Goal: Task Accomplishment & Management: Use online tool/utility

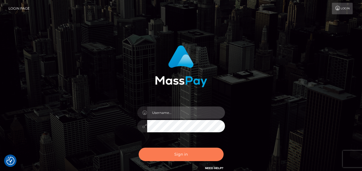
type input "denise"
click at [183, 154] on button "Sign in" at bounding box center [181, 154] width 85 height 13
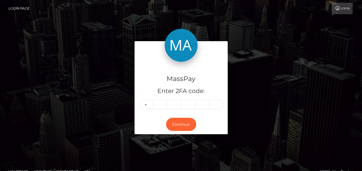
type input "7"
type input "9"
type input "7"
type input "9"
type input "3"
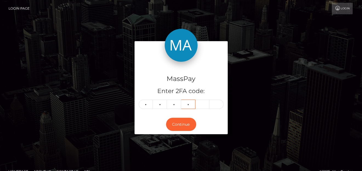
type input "0"
type input "9"
type input "7"
type input "8"
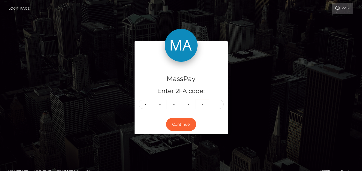
type input "4"
type input "2"
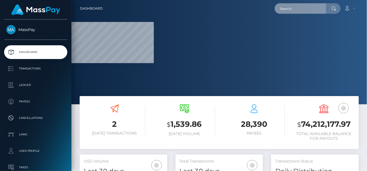
click at [287, 12] on input "text" at bounding box center [300, 8] width 52 height 10
paste input "[EMAIL_ADDRESS][DOMAIN_NAME]"
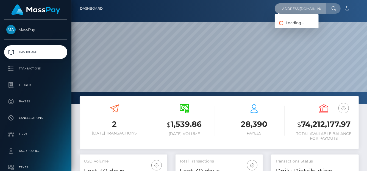
scroll to position [97, 88]
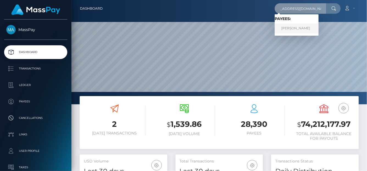
type input "[EMAIL_ADDRESS][DOMAIN_NAME]"
click at [296, 27] on link "RENA DENAE BUTLER" at bounding box center [296, 28] width 44 height 10
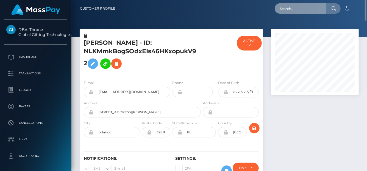
click at [309, 9] on input "text" at bounding box center [300, 8] width 52 height 10
paste input "[EMAIL_ADDRESS][DOMAIN_NAME]"
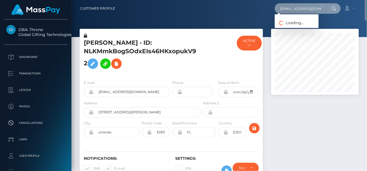
scroll to position [0, 3]
type input "[EMAIL_ADDRESS][DOMAIN_NAME]"
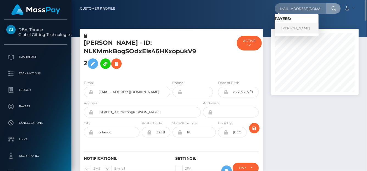
click at [293, 26] on link "VANESSA SCHUTZ" at bounding box center [296, 28] width 44 height 10
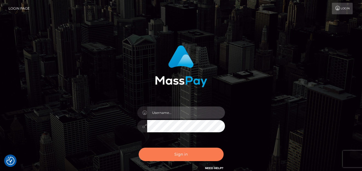
type input "denise"
click at [144, 158] on button "Sign in" at bounding box center [181, 154] width 85 height 13
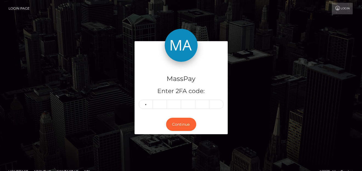
type input "0"
type input "8"
type input "1"
type input "5"
type input "8"
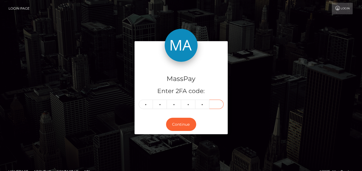
type input "1"
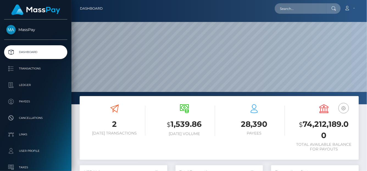
scroll to position [97, 88]
click at [291, 9] on input "text" at bounding box center [300, 8] width 52 height 10
paste input "doodly881@gmail.com"
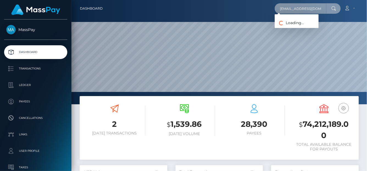
type input "doodly881@gmail.com"
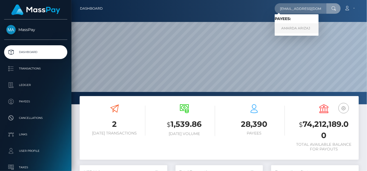
click at [298, 26] on link "AMARDA ARIZAJ" at bounding box center [296, 28] width 44 height 10
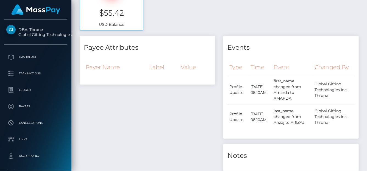
scroll to position [220, 0]
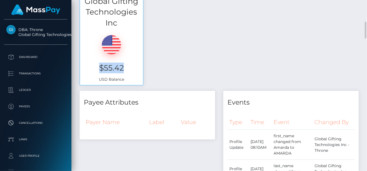
drag, startPoint x: 129, startPoint y: 71, endPoint x: 98, endPoint y: 69, distance: 30.8
click at [98, 69] on h3 "$55.42" at bounding box center [111, 68] width 55 height 11
copy h3 "$55.42"
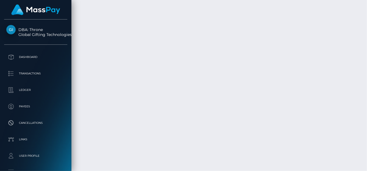
scroll to position [1559, 0]
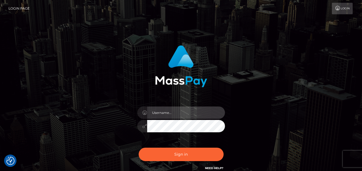
type input "[PERSON_NAME]"
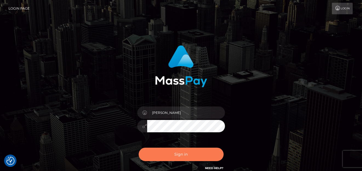
click at [179, 155] on button "Sign in" at bounding box center [181, 154] width 85 height 13
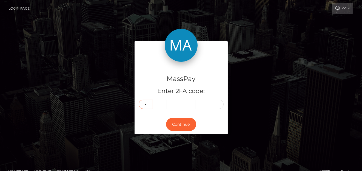
type input "1"
type input "6"
type input "5"
type input "9"
type input "7"
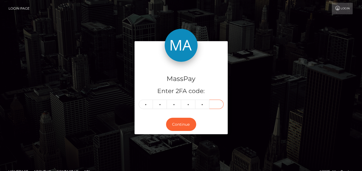
type input "5"
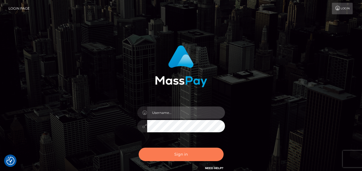
type input "denise"
click at [206, 150] on button "Sign in" at bounding box center [181, 154] width 85 height 13
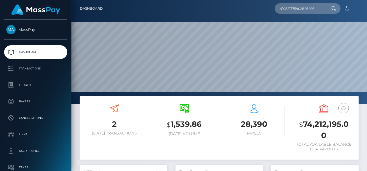
type input "410521775902826496"
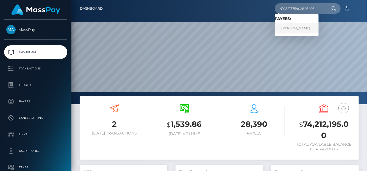
click at [295, 24] on link "Evgenia Dmitrievna Rychka" at bounding box center [296, 28] width 44 height 10
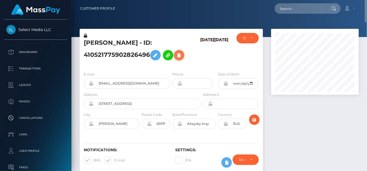
click at [180, 57] on icon at bounding box center [179, 55] width 7 height 7
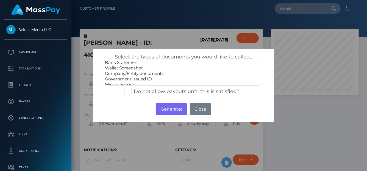
scroll to position [11, 0]
select select "Government issued ID"
click at [123, 75] on option "Government issued ID" at bounding box center [183, 75] width 158 height 5
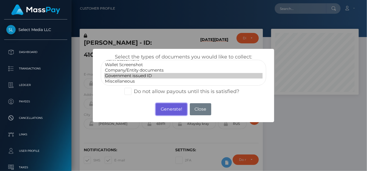
click at [166, 112] on button "Generate!" at bounding box center [171, 109] width 31 height 12
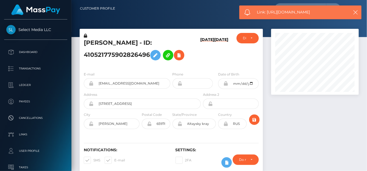
drag, startPoint x: 323, startPoint y: 13, endPoint x: 267, endPoint y: 11, distance: 56.0
click at [267, 11] on span "Link: https://l.maspay.io/vh5C7" at bounding box center [301, 12] width 88 height 6
copy span "https://l.maspay.io/vh5C7"
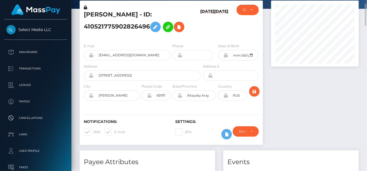
scroll to position [0, 0]
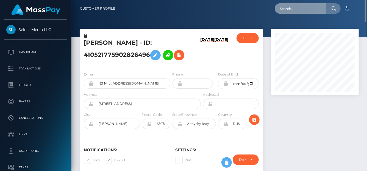
drag, startPoint x: 291, startPoint y: 13, endPoint x: 291, endPoint y: 10, distance: 3.6
click at [291, 13] on input "text" at bounding box center [300, 8] width 52 height 10
paste input "777331403216920577"
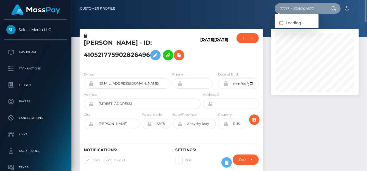
type input "777331403216920577"
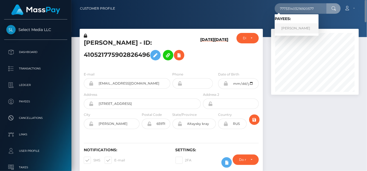
click at [302, 29] on link "MARTINA BELEN NANNI" at bounding box center [296, 28] width 44 height 10
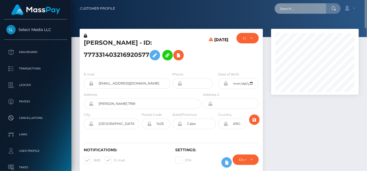
drag, startPoint x: 282, startPoint y: 3, endPoint x: 283, endPoint y: 8, distance: 5.1
click at [282, 3] on input "text" at bounding box center [300, 8] width 52 height 10
paste input "482564379364040704"
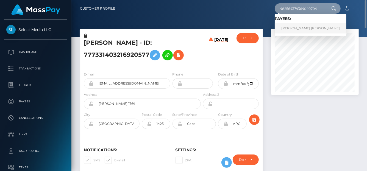
type input "482564379364040704"
click at [334, 29] on link "LAURA YAMILETH Castro Benitez" at bounding box center [310, 28] width 72 height 10
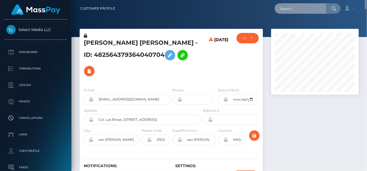
click at [284, 5] on input "text" at bounding box center [300, 8] width 52 height 10
paste input "405464306658848768"
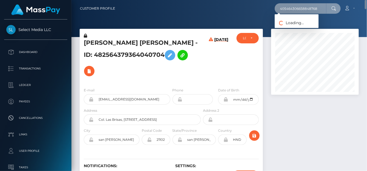
type input "405464306658848768"
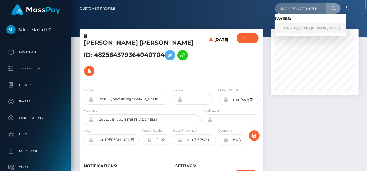
click at [297, 28] on link "Thalia Bertoldo Turl" at bounding box center [310, 28] width 72 height 10
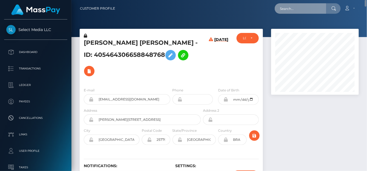
click at [302, 8] on input "text" at bounding box center [300, 8] width 52 height 10
paste input "482249313515216896"
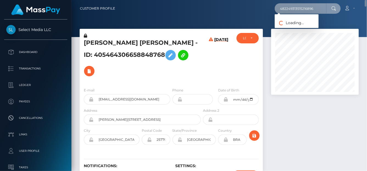
type input "482249313515216896"
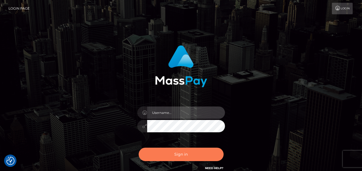
type input "[PERSON_NAME]"
click at [163, 153] on button "Sign in" at bounding box center [181, 154] width 85 height 13
type input "denise"
click at [158, 153] on button "Sign in" at bounding box center [181, 154] width 85 height 13
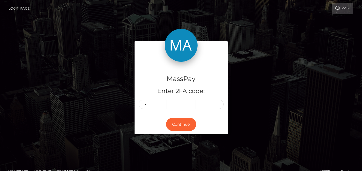
type input "2"
type input "7"
type input "0"
type input "4"
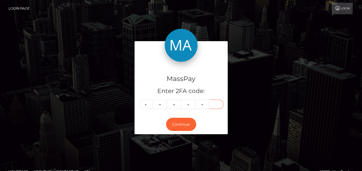
type input "1"
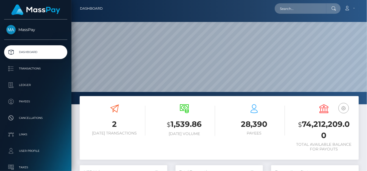
scroll to position [97, 88]
click at [285, 11] on input "text" at bounding box center [300, 8] width 52 height 10
paste input "482249313515216896"
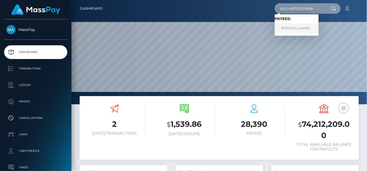
type input "482249313515216896"
click at [285, 29] on link "Tatiana Kozlova" at bounding box center [296, 28] width 44 height 10
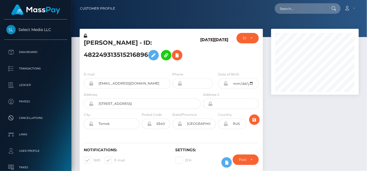
scroll to position [66, 88]
click at [179, 53] on icon at bounding box center [177, 55] width 7 height 7
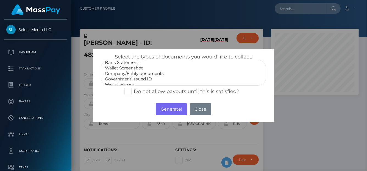
scroll to position [11, 0]
select select "Government issued ID"
click at [133, 74] on option "Government issued ID" at bounding box center [183, 75] width 158 height 5
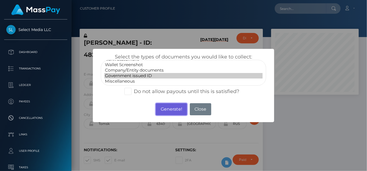
click at [172, 107] on button "Generate!" at bounding box center [171, 109] width 31 height 12
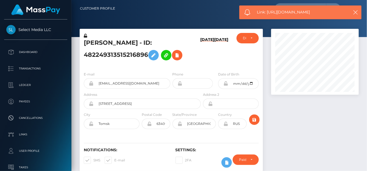
drag, startPoint x: 294, startPoint y: 10, endPoint x: 266, endPoint y: 12, distance: 27.8
click at [266, 12] on span "Link: https://l.maspay.io/sh5Ms" at bounding box center [301, 12] width 88 height 6
copy span "https://l.maspay.io/sh5Ms"
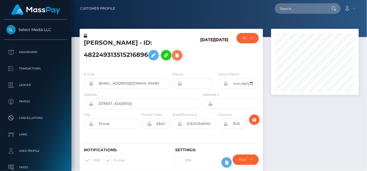
click at [178, 53] on icon at bounding box center [177, 55] width 7 height 7
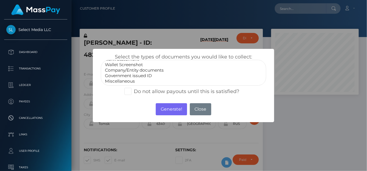
select select "Miscellaneous"
click at [126, 81] on option "Miscellaneous" at bounding box center [183, 80] width 158 height 5
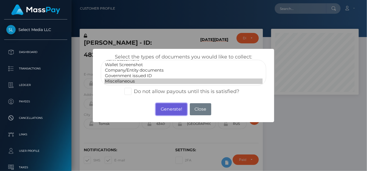
click at [170, 113] on button "Generate!" at bounding box center [171, 109] width 31 height 12
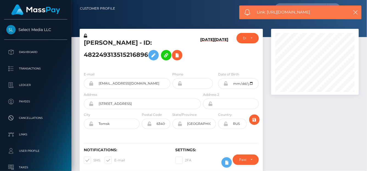
drag, startPoint x: 322, startPoint y: 12, endPoint x: 266, endPoint y: 9, distance: 56.0
click at [266, 9] on div "Link: https://l.maspay.io/ch518" at bounding box center [300, 12] width 122 height 14
copy span "https://l.maspay.io/ch518"
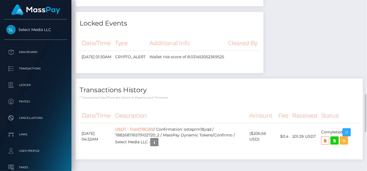
scroll to position [467, 0]
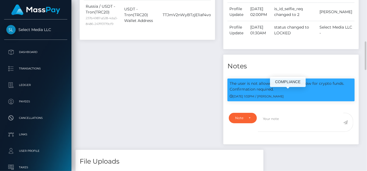
scroll to position [66, 88]
click at [253, 90] on p "The user is not allowed to use ChangeNow for crypto funds. Confirmation require…" at bounding box center [290, 87] width 123 height 12
click at [292, 99] on div "06/11/25 1:02PM / Dan Cirnat" at bounding box center [290, 96] width 123 height 6
click at [323, 92] on p "The user is not allowed to use ChangeNow for crypto funds. Confirmation require…" at bounding box center [290, 87] width 123 height 12
drag, startPoint x: 344, startPoint y: 88, endPoint x: 259, endPoint y: 88, distance: 84.5
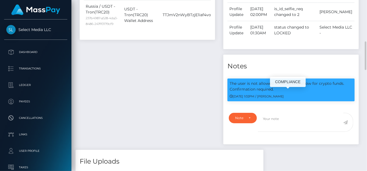
click at [259, 89] on p "The user is not allowed to use ChangeNow for crypto funds. Confirmation require…" at bounding box center [290, 87] width 123 height 12
copy p "allowed to use ChangeNow for crypto funds."
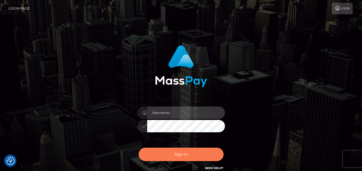
type input "denise"
click at [203, 150] on button "Sign in" at bounding box center [181, 154] width 85 height 13
type input "[PERSON_NAME]"
click at [165, 157] on button "Sign in" at bounding box center [181, 154] width 85 height 13
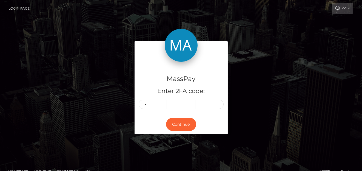
type input "2"
type input "8"
type input "3"
type input "4"
type input "8"
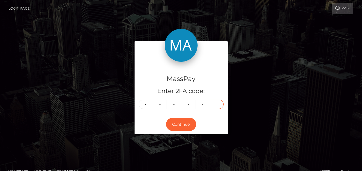
type input "6"
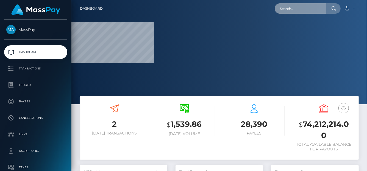
click at [285, 9] on input "text" at bounding box center [300, 8] width 52 height 10
paste input "397755479775780864"
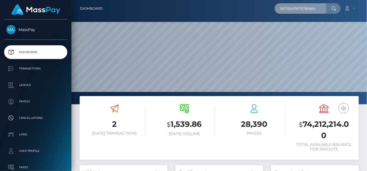
scroll to position [97, 88]
type input "397755479775780864"
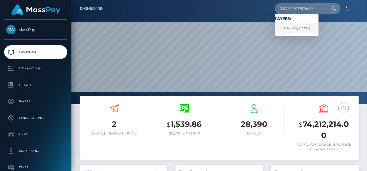
click at [290, 29] on link "KSENIIA SUTOLKINA" at bounding box center [296, 28] width 44 height 10
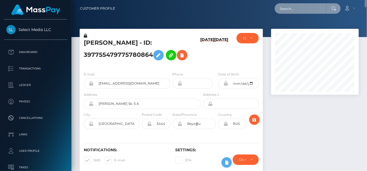
click at [280, 4] on input "text" at bounding box center [300, 8] width 52 height 10
paste input "579461956923043841"
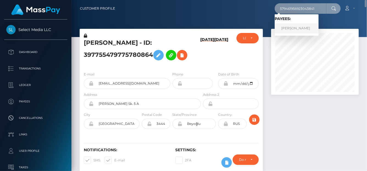
type input "579461956923043841"
click at [285, 31] on link "Anna Matveeva" at bounding box center [296, 28] width 44 height 10
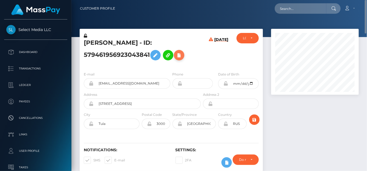
click at [178, 55] on icon at bounding box center [179, 55] width 7 height 7
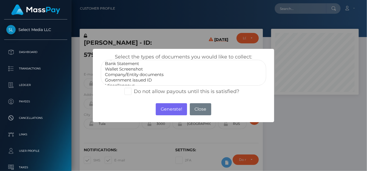
scroll to position [11, 0]
select select "Government issued ID"
click at [127, 75] on option "Government issued ID" at bounding box center [183, 75] width 158 height 5
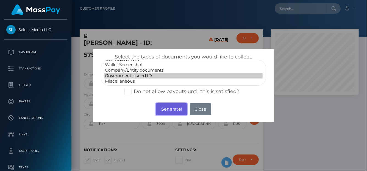
click at [162, 108] on button "Generate!" at bounding box center [171, 109] width 31 height 12
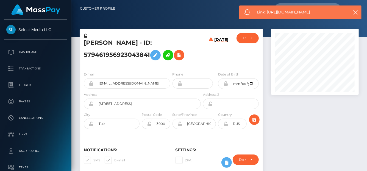
drag, startPoint x: 317, startPoint y: 11, endPoint x: 267, endPoint y: 11, distance: 49.7
click at [267, 11] on span "Link: https://l.maspay.io/3h52O" at bounding box center [301, 12] width 88 height 6
copy span "https://l.maspay.io/3h52O"
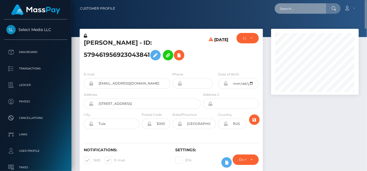
click at [287, 9] on input "text" at bounding box center [300, 8] width 52 height 10
paste input "599206729493782528,"
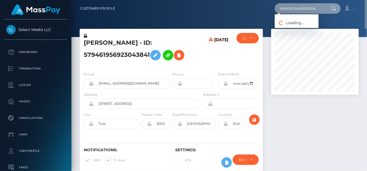
type input "599206729493782528"
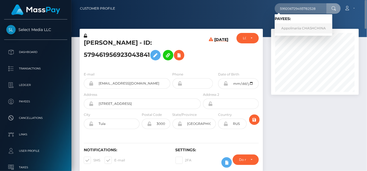
click at [294, 27] on link "Appolinariia CHASHCHINA" at bounding box center [303, 28] width 58 height 10
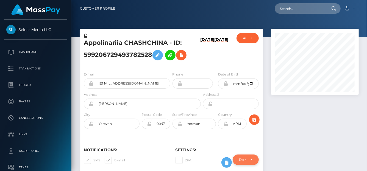
scroll to position [66, 88]
click at [182, 56] on icon at bounding box center [181, 55] width 7 height 7
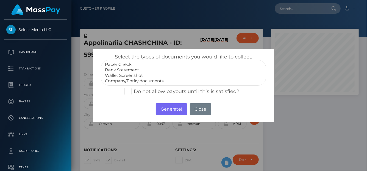
scroll to position [11, 0]
select select "Government issued ID"
click at [117, 75] on option "Government issued ID" at bounding box center [183, 75] width 158 height 5
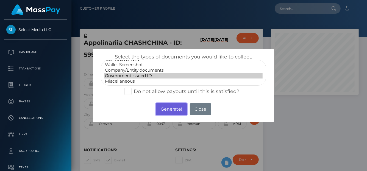
click at [165, 109] on button "Generate!" at bounding box center [171, 109] width 31 height 12
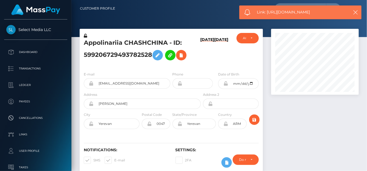
drag, startPoint x: 317, startPoint y: 12, endPoint x: 267, endPoint y: 13, distance: 49.7
click at [267, 13] on span "Link: https://l.maspay.io/nh59K" at bounding box center [301, 12] width 88 height 6
copy span "https://l.maspay.io/nh59K"
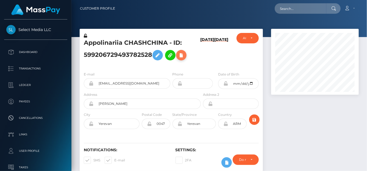
click at [182, 56] on icon at bounding box center [181, 55] width 7 height 7
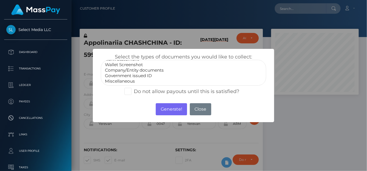
click at [119, 74] on option "Government issued ID" at bounding box center [183, 75] width 158 height 5
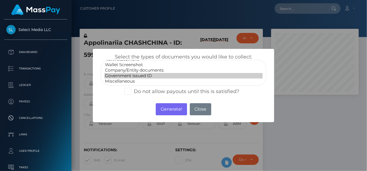
select select "Miscellaneous"
click at [118, 80] on option "Miscellaneous" at bounding box center [183, 80] width 158 height 5
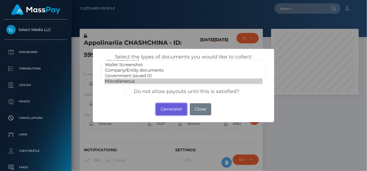
drag, startPoint x: 165, startPoint y: 112, endPoint x: 164, endPoint y: 105, distance: 8.0
click at [165, 113] on button "Generate!" at bounding box center [171, 109] width 31 height 12
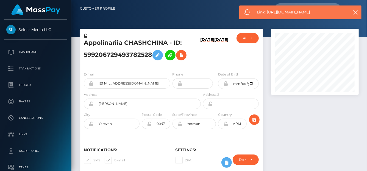
drag, startPoint x: 328, startPoint y: 10, endPoint x: 267, endPoint y: 12, distance: 61.2
click at [267, 12] on span "Link: https://l.maspay.io/ah53o" at bounding box center [301, 12] width 88 height 6
copy span "https://l.maspay.io/ah53o"
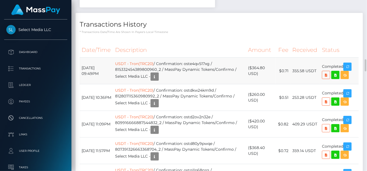
scroll to position [440, 0]
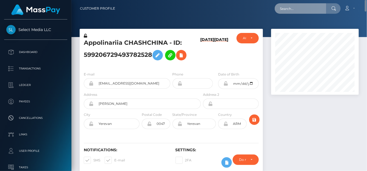
click at [283, 10] on input "text" at bounding box center [300, 8] width 52 height 10
paste input "5Kf8AmnibahRtLcCqfZTA30JC7I2"
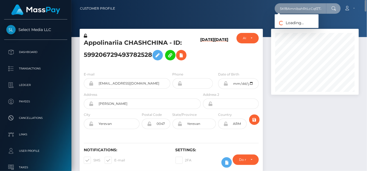
scroll to position [0, 15]
type input "5Kf8AmnibahRtLcCqfZTA30JC7I2"
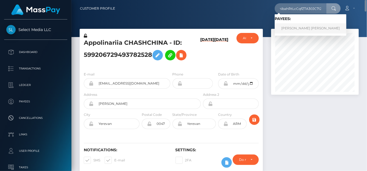
scroll to position [0, 0]
click at [303, 30] on link "RACHEL GRACE KIM" at bounding box center [310, 28] width 72 height 10
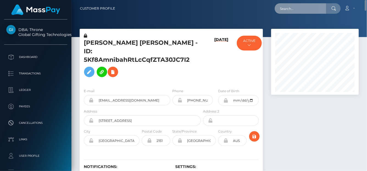
click at [280, 9] on input "text" at bounding box center [300, 8] width 52 height 10
paste input "jeremy.anderson@fansly-6609aa930eaa.intercom-mail.com"
drag, startPoint x: 280, startPoint y: 8, endPoint x: 325, endPoint y: 13, distance: 45.3
click at [326, 12] on div "jeremy.anderson@fansly-6609aa930eaa.intercom-mail.com Loading... Loading..." at bounding box center [307, 8] width 66 height 10
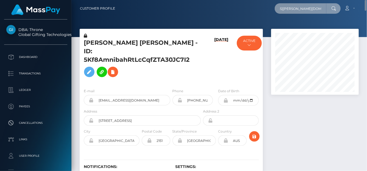
type input "j"
paste input "593134331136843776,"
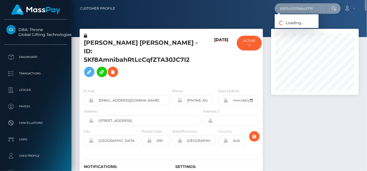
type input "593134331136843776"
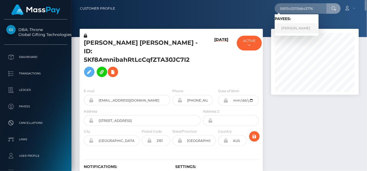
click at [286, 26] on link "KRISTINA BUGAEVA" at bounding box center [296, 28] width 44 height 10
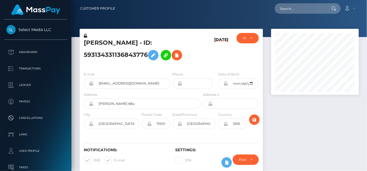
scroll to position [66, 88]
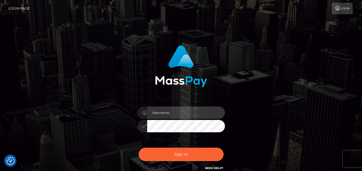
type input "[PERSON_NAME]"
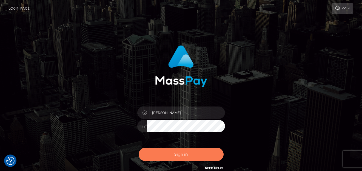
click at [188, 153] on button "Sign in" at bounding box center [181, 154] width 85 height 13
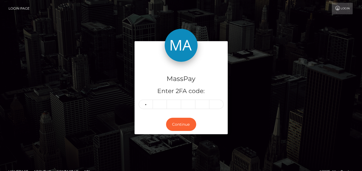
type input "4"
type input "7"
type input "0"
type input "2"
type input "9"
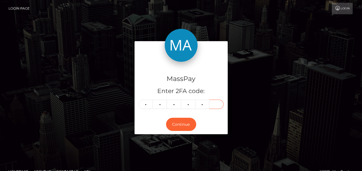
type input "2"
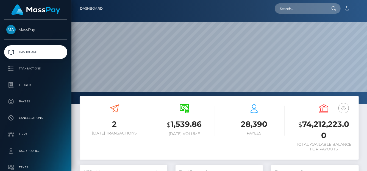
scroll to position [97, 88]
click at [298, 9] on input "text" at bounding box center [300, 8] width 52 height 10
paste input "593134331136843776,"
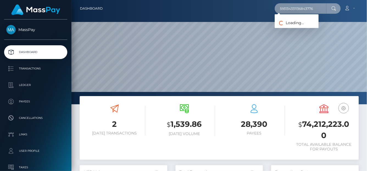
type input "593134331136843776"
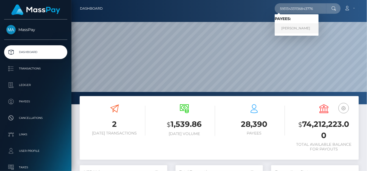
click at [292, 29] on link "KRISTINA BUGAEVA" at bounding box center [296, 28] width 44 height 10
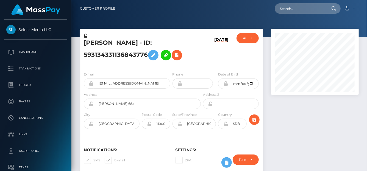
scroll to position [66, 88]
click at [179, 56] on icon at bounding box center [176, 55] width 7 height 7
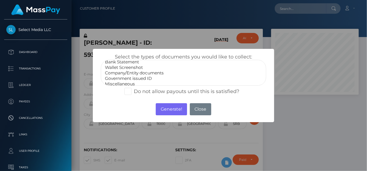
scroll to position [11, 0]
select select "Government issued ID"
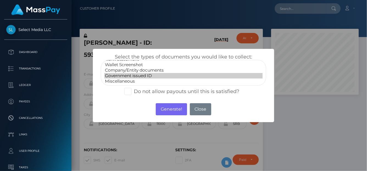
click at [128, 76] on option "Government issued ID" at bounding box center [183, 75] width 158 height 5
click at [174, 109] on button "Generate!" at bounding box center [171, 109] width 31 height 12
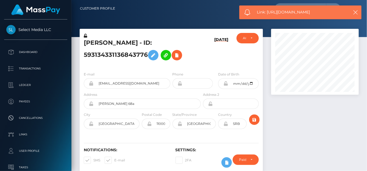
drag, startPoint x: 318, startPoint y: 12, endPoint x: 267, endPoint y: 10, distance: 50.8
click at [267, 10] on span "Link: https://l.maspay.io/gh58X" at bounding box center [301, 12] width 88 height 6
copy span "https://l.maspay.io/gh58X"
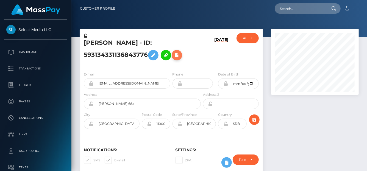
click at [178, 57] on icon at bounding box center [176, 55] width 7 height 7
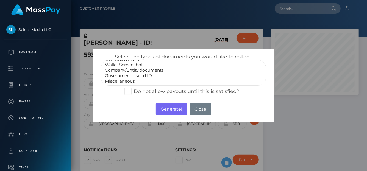
select select "Miscellaneous"
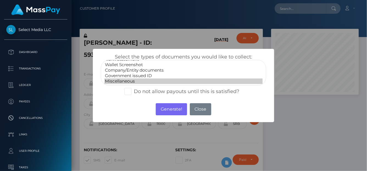
click at [129, 80] on option "Miscellaneous" at bounding box center [183, 80] width 158 height 5
click at [170, 109] on button "Generate!" at bounding box center [171, 109] width 31 height 12
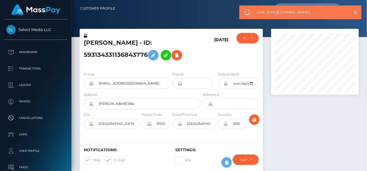
drag, startPoint x: 317, startPoint y: 13, endPoint x: 267, endPoint y: 12, distance: 50.2
click at [267, 12] on span "Link: https://l.maspay.io/Eh54o" at bounding box center [301, 12] width 88 height 6
copy span "https://l.maspay.io/Eh54o"
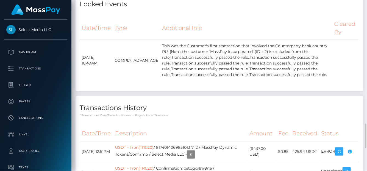
scroll to position [660, 0]
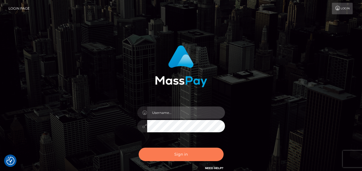
type input "[PERSON_NAME]"
click at [162, 153] on button "Sign in" at bounding box center [181, 154] width 85 height 13
type input "denise"
click at [161, 157] on button "Sign in" at bounding box center [181, 154] width 85 height 13
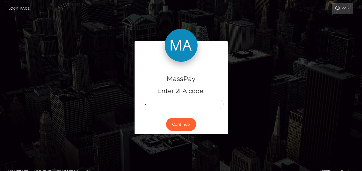
type input "7"
type input "6"
type input "9"
type input "6"
type input "5"
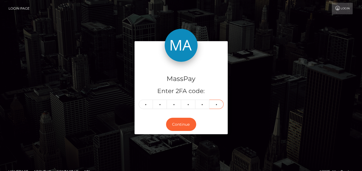
type input "9"
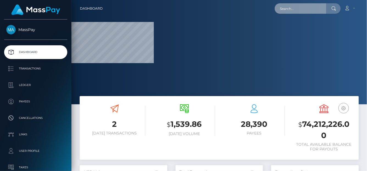
click at [293, 8] on input "text" at bounding box center [300, 8] width 52 height 10
paste input "284847775592493056,"
type input "284847775592493056,"
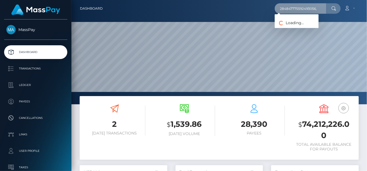
scroll to position [97, 88]
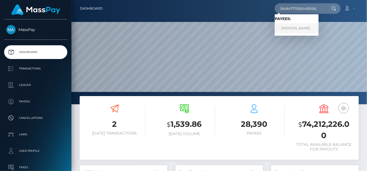
click at [300, 27] on link "WILLIAM PETER ORMEROD" at bounding box center [296, 28] width 44 height 10
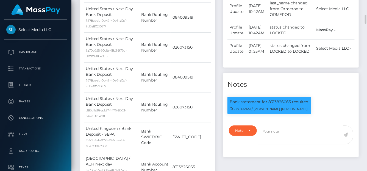
scroll to position [66, 88]
drag, startPoint x: 291, startPoint y: 116, endPoint x: 267, endPoint y: 117, distance: 23.6
click at [267, 105] on p "Bank statement for 8313826065 required." at bounding box center [268, 102] width 79 height 6
copy p "8313826065"
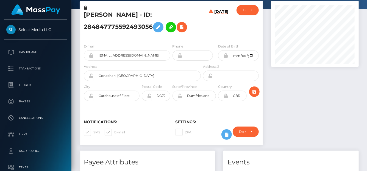
scroll to position [0, 0]
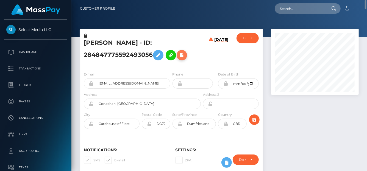
click at [184, 55] on icon at bounding box center [181, 55] width 7 height 7
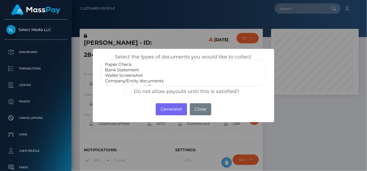
select select "Bank Statement"
click at [139, 71] on option "Bank Statement" at bounding box center [183, 69] width 158 height 5
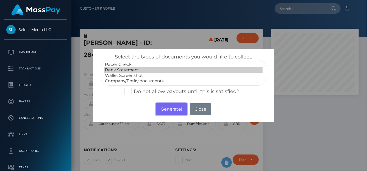
click at [168, 111] on button "Generate!" at bounding box center [171, 109] width 31 height 12
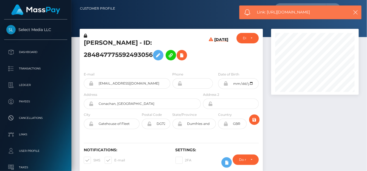
drag, startPoint x: 322, startPoint y: 14, endPoint x: 266, endPoint y: 14, distance: 56.0
click at [266, 14] on span "Link: https://l.maspay.io/Ch55n" at bounding box center [301, 12] width 88 height 6
copy span "https://l.maspay.io/Ch55n"
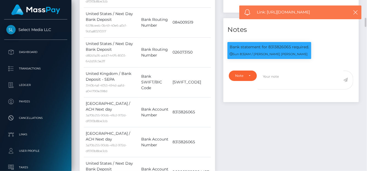
scroll to position [66, 88]
drag, startPoint x: 290, startPoint y: 59, endPoint x: 267, endPoint y: 63, distance: 22.8
click at [267, 50] on p "Bank statement for 8313826065 required." at bounding box center [268, 47] width 79 height 6
copy p "8313826065"
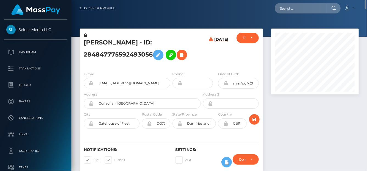
scroll to position [0, 0]
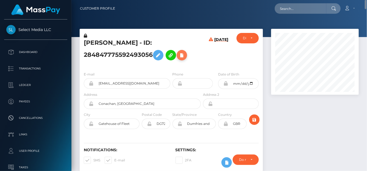
click at [182, 53] on icon at bounding box center [181, 55] width 7 height 7
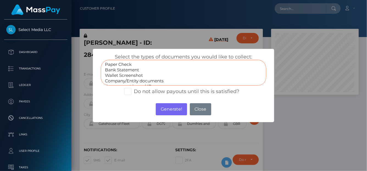
select select "Company/Entity documents"
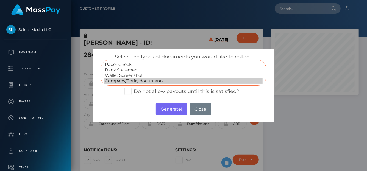
click at [154, 80] on option "Company/Entity documents" at bounding box center [183, 80] width 158 height 5
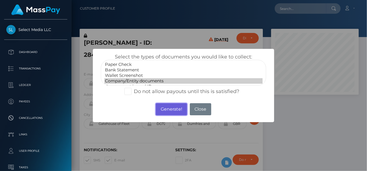
click at [164, 108] on button "Generate!" at bounding box center [171, 109] width 31 height 12
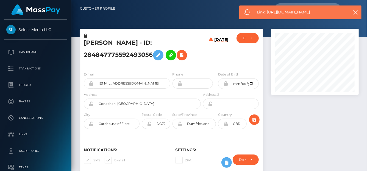
drag, startPoint x: 320, startPoint y: 16, endPoint x: 267, endPoint y: 11, distance: 53.7
click at [267, 11] on div "Link: https://l.maspay.io/6h56S" at bounding box center [300, 12] width 122 height 14
copy span "https://l.maspay.io/6h56S"
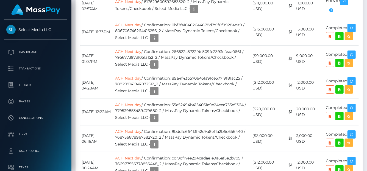
scroll to position [1648, 0]
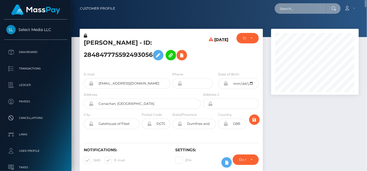
click at [297, 10] on input "text" at bounding box center [300, 8] width 52 height 10
paste input "anna.flashdigital@gmail.com"
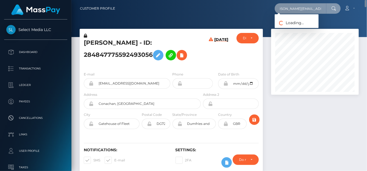
type input "anna.flashdigital@gmail.com"
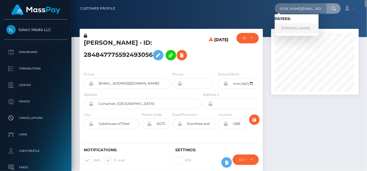
click at [291, 26] on link "Quratulain Riasat" at bounding box center [296, 28] width 44 height 10
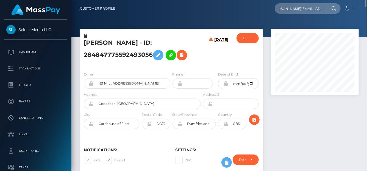
scroll to position [0, 0]
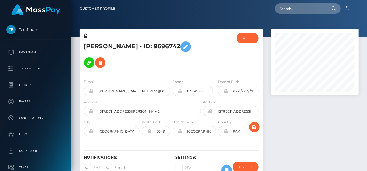
scroll to position [66, 88]
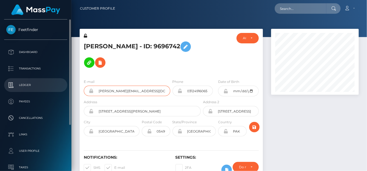
drag, startPoint x: 160, startPoint y: 90, endPoint x: 39, endPoint y: 81, distance: 121.4
click at [39, 81] on div "Feetfinder Dashboard Transactions Ledger Payees" at bounding box center [183, 85] width 367 height 171
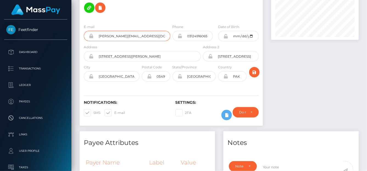
scroll to position [0, 0]
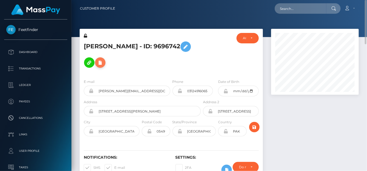
click at [101, 64] on icon at bounding box center [100, 62] width 7 height 7
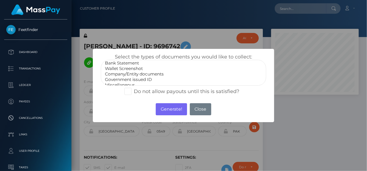
scroll to position [11, 0]
select select "Government issued ID"
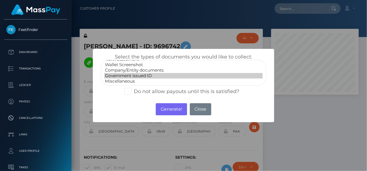
click at [126, 74] on option "Government issued ID" at bounding box center [183, 75] width 158 height 5
click at [156, 109] on button "Generate!" at bounding box center [171, 109] width 31 height 12
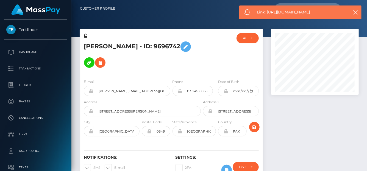
drag, startPoint x: 321, startPoint y: 13, endPoint x: 267, endPoint y: 12, distance: 54.0
click at [267, 12] on span "Link: https://l.maspay.io/Dh6q8" at bounding box center [301, 12] width 88 height 6
copy span "https://l.maspay.io/Dh6q8"
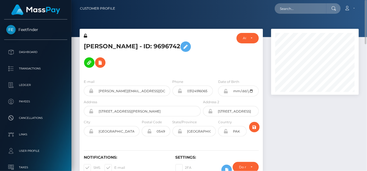
scroll to position [0, 0]
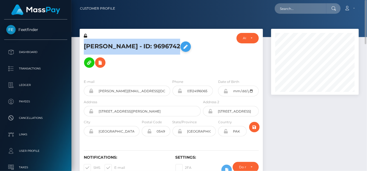
drag, startPoint x: 81, startPoint y: 45, endPoint x: 190, endPoint y: 50, distance: 109.0
click at [190, 50] on div "Quratulain Riasat - ID: 9696742" at bounding box center [141, 54] width 122 height 42
copy h5 "Quratulain Riasat - ID: 9696742"
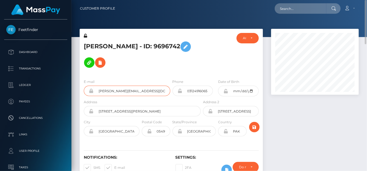
drag, startPoint x: 152, startPoint y: 92, endPoint x: 87, endPoint y: 88, distance: 65.4
click at [87, 88] on div "anna.flashdigital@gmail.com" at bounding box center [127, 91] width 86 height 10
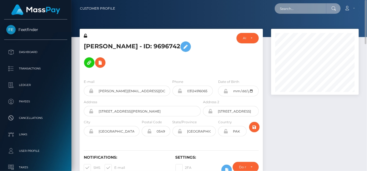
click at [283, 6] on input "text" at bounding box center [300, 8] width 52 height 10
paste input "moniiglove@icloud.com"
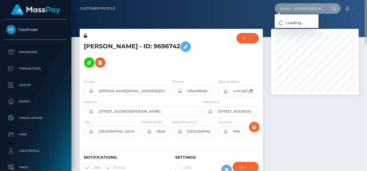
type input "moniiglove@icloud.com"
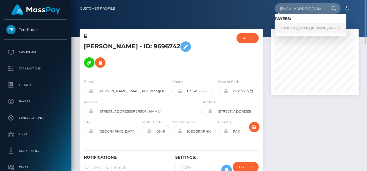
click at [289, 28] on link "MONICA MELISSA HERNANDEZ" at bounding box center [310, 28] width 72 height 10
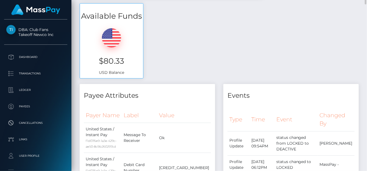
scroll to position [165, 0]
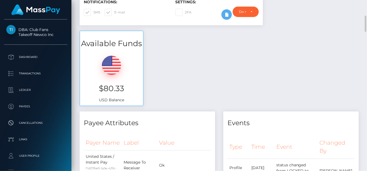
click at [212, 50] on div "Available Funds $80.33 USD Balance" at bounding box center [218, 71] width 287 height 81
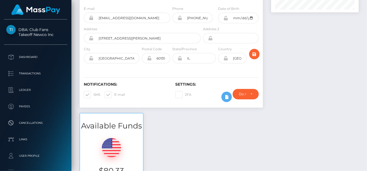
scroll to position [0, 0]
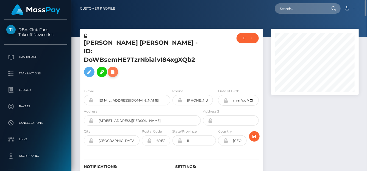
click at [113, 68] on button at bounding box center [113, 72] width 10 height 10
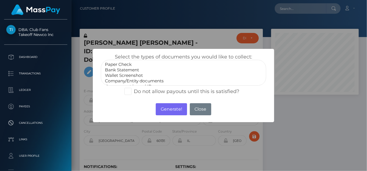
scroll to position [11, 0]
select select "Government issued ID"
click at [130, 76] on option "Government issued ID" at bounding box center [183, 75] width 158 height 5
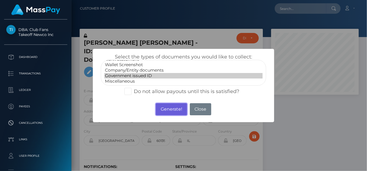
click at [181, 109] on button "Generate!" at bounding box center [171, 109] width 31 height 12
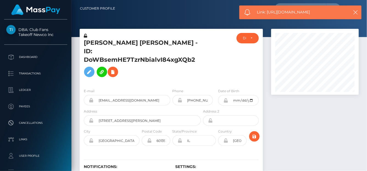
drag, startPoint x: 327, startPoint y: 14, endPoint x: 267, endPoint y: 14, distance: 59.8
click at [267, 14] on span "Link: https://l.maspay.io/9h6wO" at bounding box center [301, 12] width 88 height 6
copy span "https://l.maspay.io/9h6wO"
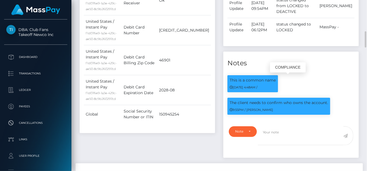
scroll to position [66, 88]
drag, startPoint x: 225, startPoint y: 93, endPoint x: 328, endPoint y: 94, distance: 102.6
click at [328, 98] on div "The client needs to confirm who owns the account. 9:55PM / Alexandra Barbu" at bounding box center [278, 109] width 111 height 22
copy p "The client needs to confirm who owns the account."
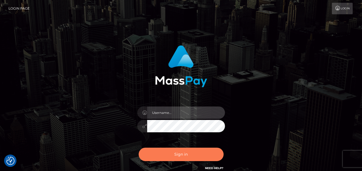
type input "[PERSON_NAME]"
click at [165, 156] on button "Sign in" at bounding box center [181, 154] width 85 height 13
type input "[PERSON_NAME]"
click at [184, 157] on button "Sign in" at bounding box center [181, 154] width 85 height 13
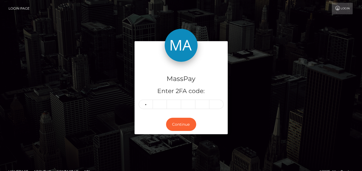
type input "2"
type input "9"
type input "1"
type input "9"
type input "6"
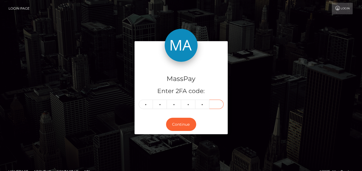
type input "7"
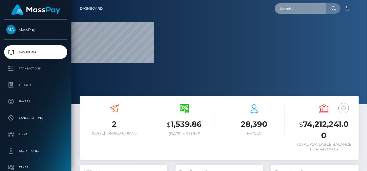
click at [286, 6] on input "text" at bounding box center [300, 8] width 52 height 10
paste input "[EMAIL_ADDRESS][DOMAIN_NAME]"
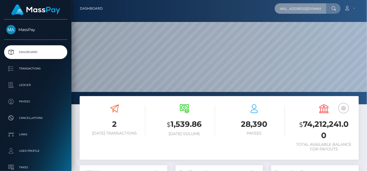
scroll to position [97, 88]
type input "zyracloudplays@gmail.com"
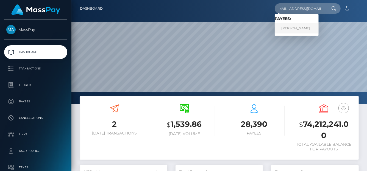
scroll to position [0, 0]
click at [288, 29] on link "STEPHANIE ANNE LISOWSKI" at bounding box center [296, 28] width 44 height 10
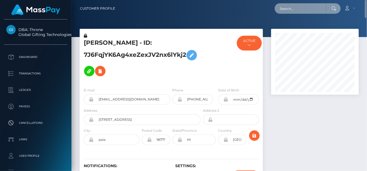
click at [285, 10] on input "text" at bounding box center [300, 8] width 52 height 10
paste input "[EMAIL_ADDRESS][DOMAIN_NAME]"
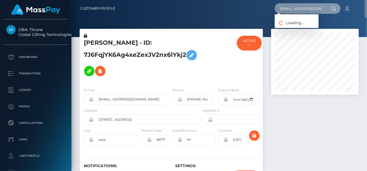
type input "[EMAIL_ADDRESS][DOMAIN_NAME]"
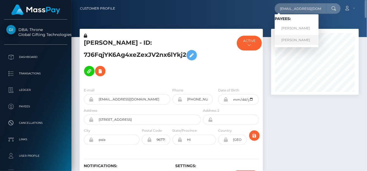
click at [301, 40] on link "Aylin Gianella" at bounding box center [296, 40] width 44 height 10
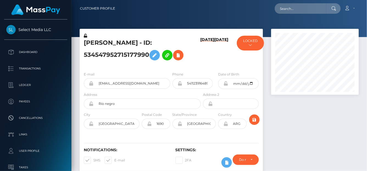
scroll to position [66, 88]
click at [99, 41] on h5 "[PERSON_NAME] - ID: 534547952715177990" at bounding box center [141, 51] width 114 height 24
click at [82, 42] on div "[PERSON_NAME] - ID: 534547952715177990" at bounding box center [141, 50] width 122 height 34
drag, startPoint x: 128, startPoint y: 43, endPoint x: 73, endPoint y: 41, distance: 54.9
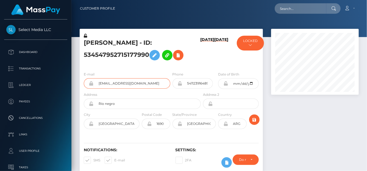
drag, startPoint x: 136, startPoint y: 82, endPoint x: 94, endPoint y: 84, distance: 41.7
click at [95, 84] on input "[EMAIL_ADDRESS][DOMAIN_NAME]" at bounding box center [132, 83] width 77 height 10
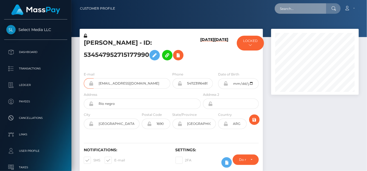
click at [298, 12] on input "text" at bounding box center [300, 8] width 52 height 10
paste input "[EMAIL_ADDRESS][DOMAIN_NAME]"
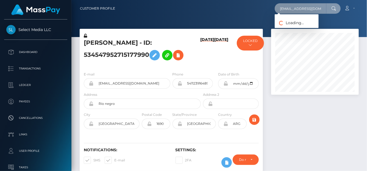
type input "[EMAIL_ADDRESS][DOMAIN_NAME]"
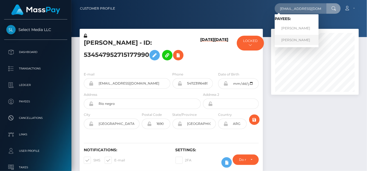
click at [298, 39] on link "Aylin Gianella" at bounding box center [296, 40] width 44 height 10
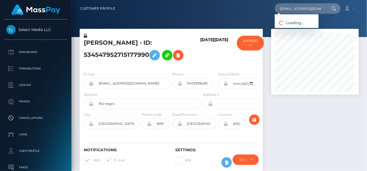
scroll to position [66, 88]
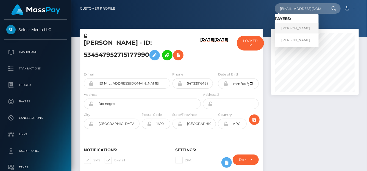
click at [289, 28] on link "Aylin Gianella" at bounding box center [296, 28] width 44 height 10
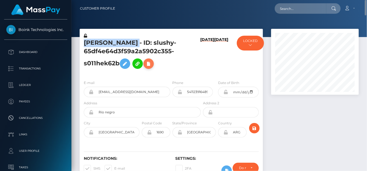
click at [151, 64] on icon at bounding box center [148, 63] width 7 height 7
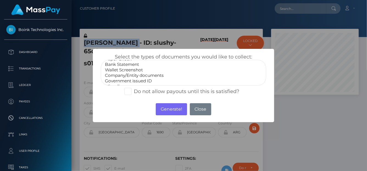
scroll to position [11, 0]
select select "Government issued ID"
click at [138, 74] on option "Government issued ID" at bounding box center [183, 75] width 158 height 5
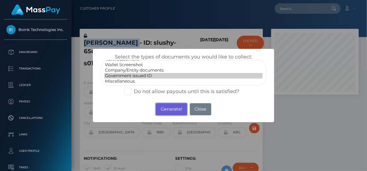
click at [165, 109] on button "Generate!" at bounding box center [171, 109] width 31 height 12
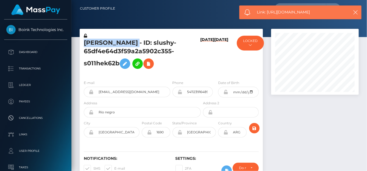
drag, startPoint x: 321, startPoint y: 12, endPoint x: 268, endPoint y: 13, distance: 53.2
click at [268, 13] on span "Link: [URL][DOMAIN_NAME]" at bounding box center [301, 12] width 88 height 6
copy span "[URL][DOMAIN_NAME]"
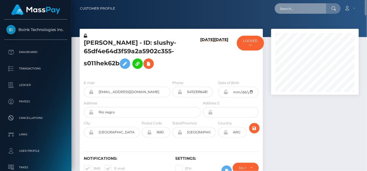
click at [295, 8] on input "text" at bounding box center [300, 8] width 52 height 10
paste input "[EMAIL_ADDRESS][DOMAIN_NAME]"
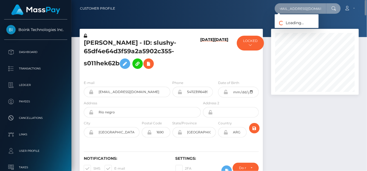
type input "[EMAIL_ADDRESS][DOMAIN_NAME]"
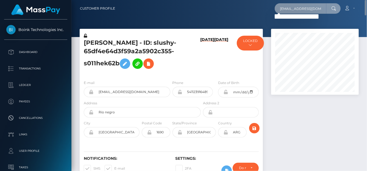
drag, startPoint x: 280, startPoint y: 10, endPoint x: 328, endPoint y: 12, distance: 47.8
click at [328, 12] on div "[EMAIL_ADDRESS][DOMAIN_NAME] Loading... Loading..." at bounding box center [307, 8] width 66 height 10
paste input "[PERSON_NAME]"
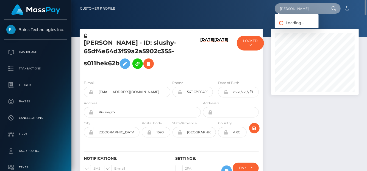
type input "[PERSON_NAME]"
